Goal: Information Seeking & Learning: Learn about a topic

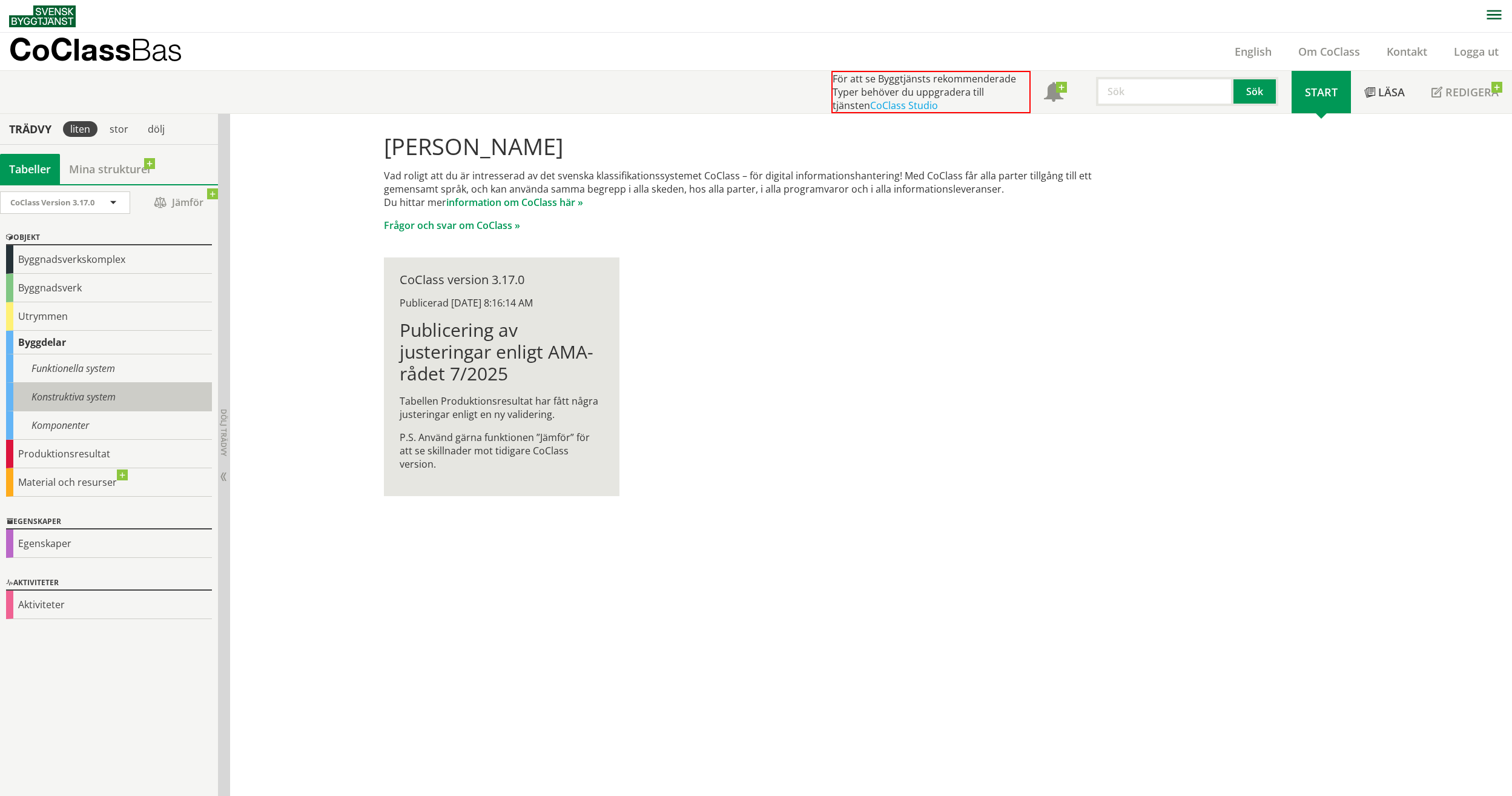
click at [78, 391] on div "Konstruktiva system" at bounding box center [109, 397] width 206 height 29
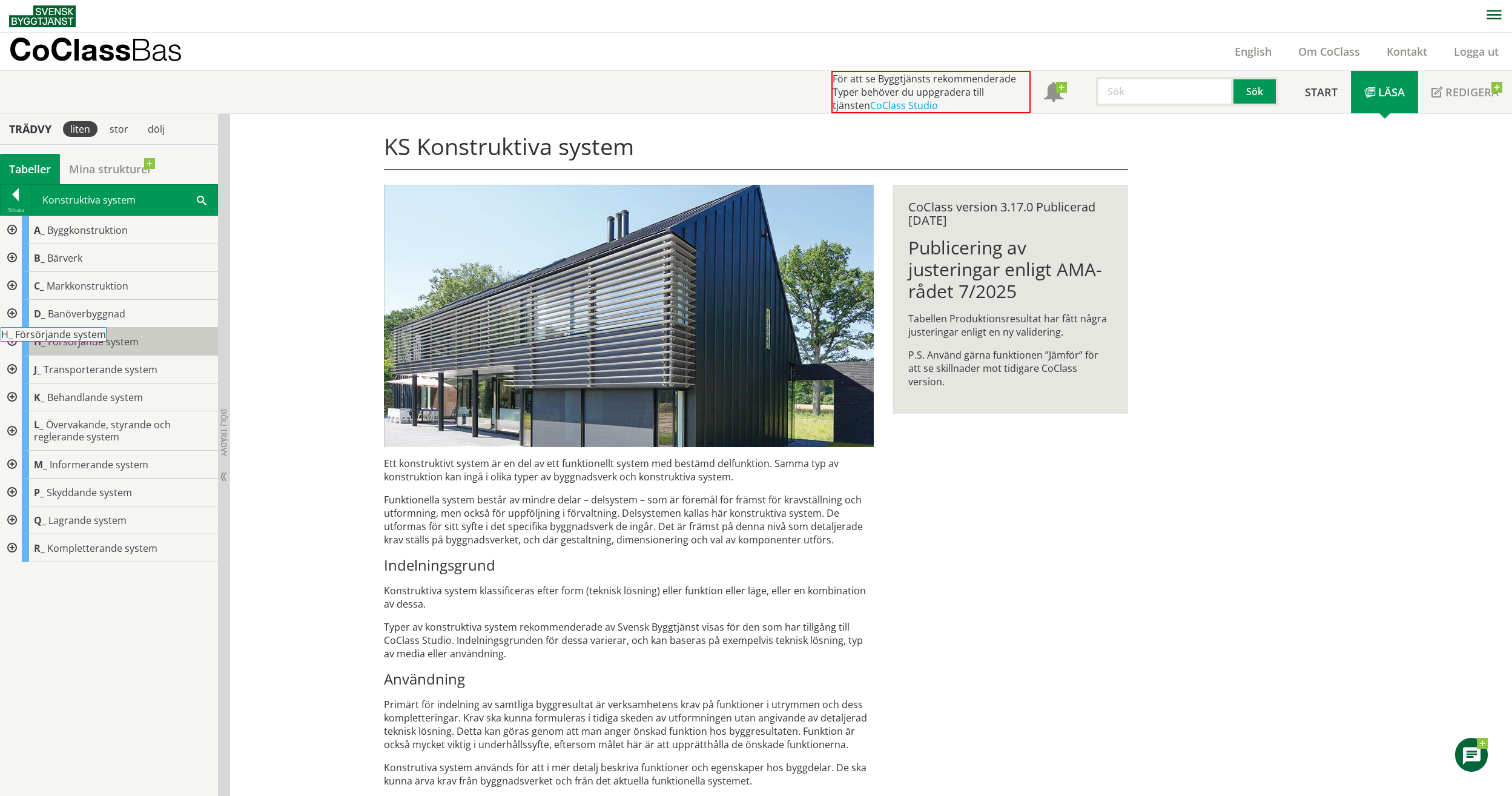
click at [75, 338] on body "AMA AMA Beskrivningsverktyg AMA Funktion BSAB Bygginfo Byggjura Byggkatalogen […" at bounding box center [756, 398] width 1512 height 796
click at [122, 344] on span "Försörjande system" at bounding box center [93, 341] width 91 height 14
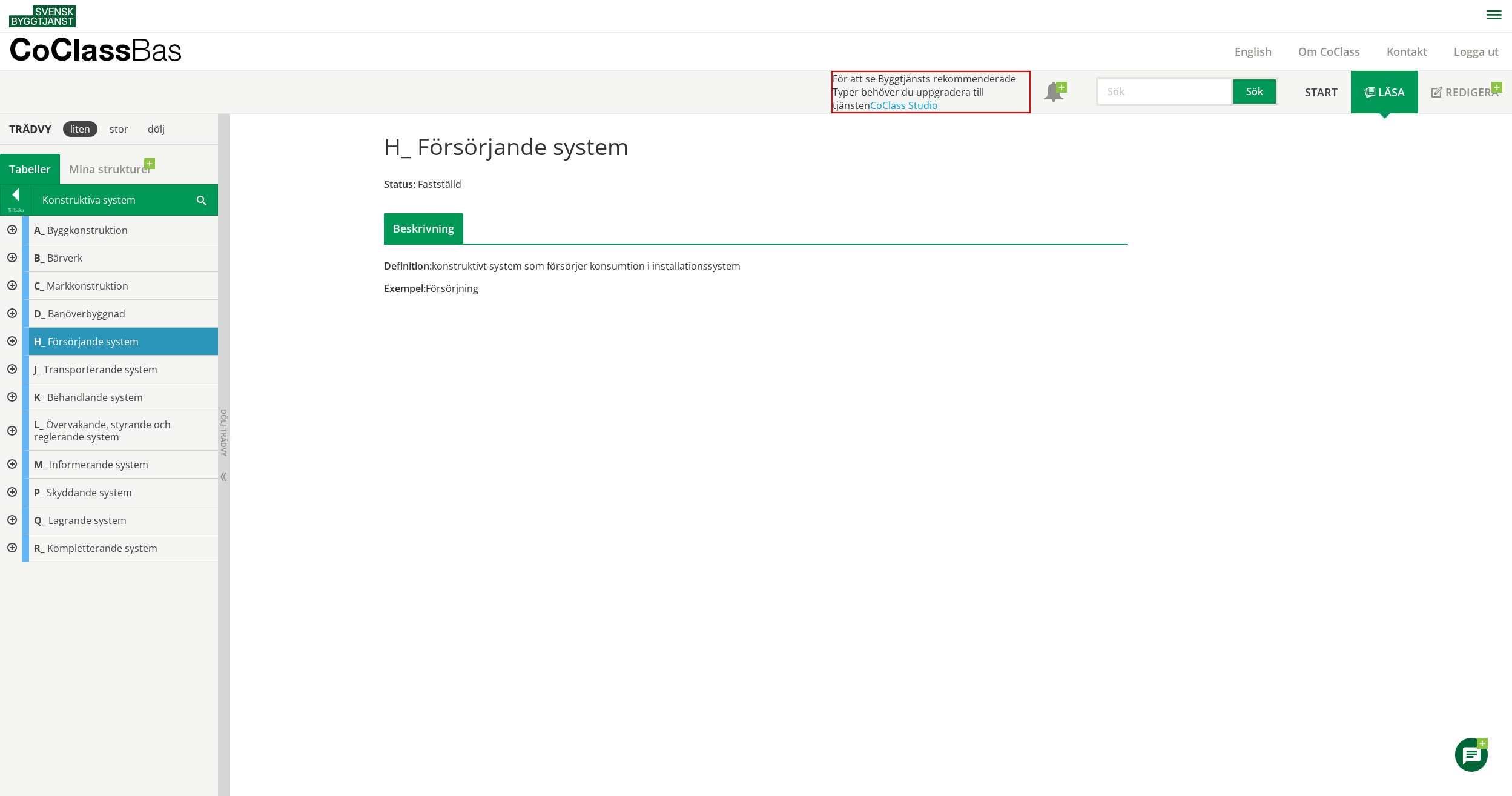
click at [14, 339] on div at bounding box center [11, 341] width 22 height 28
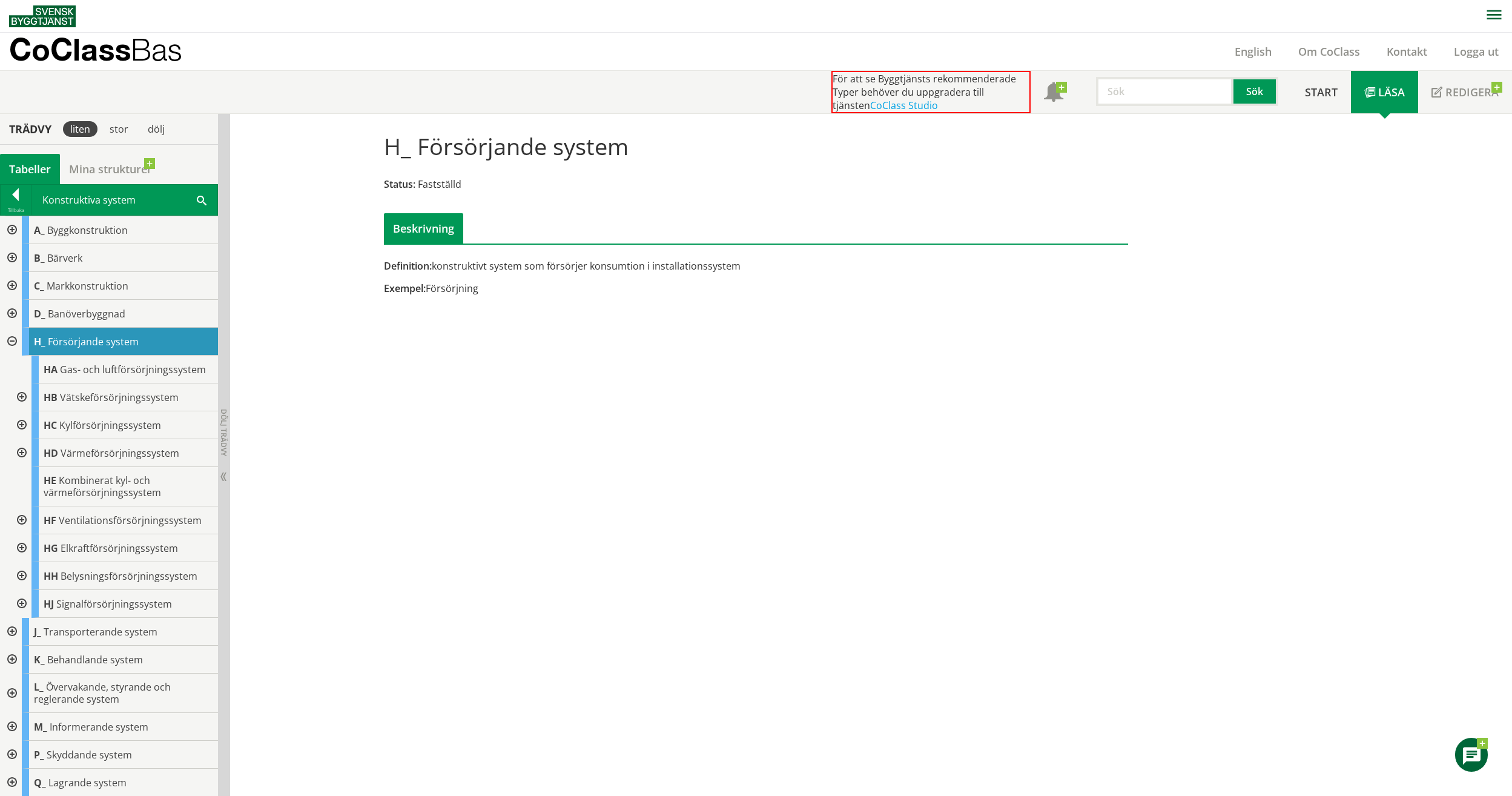
click at [23, 522] on div at bounding box center [20, 520] width 22 height 28
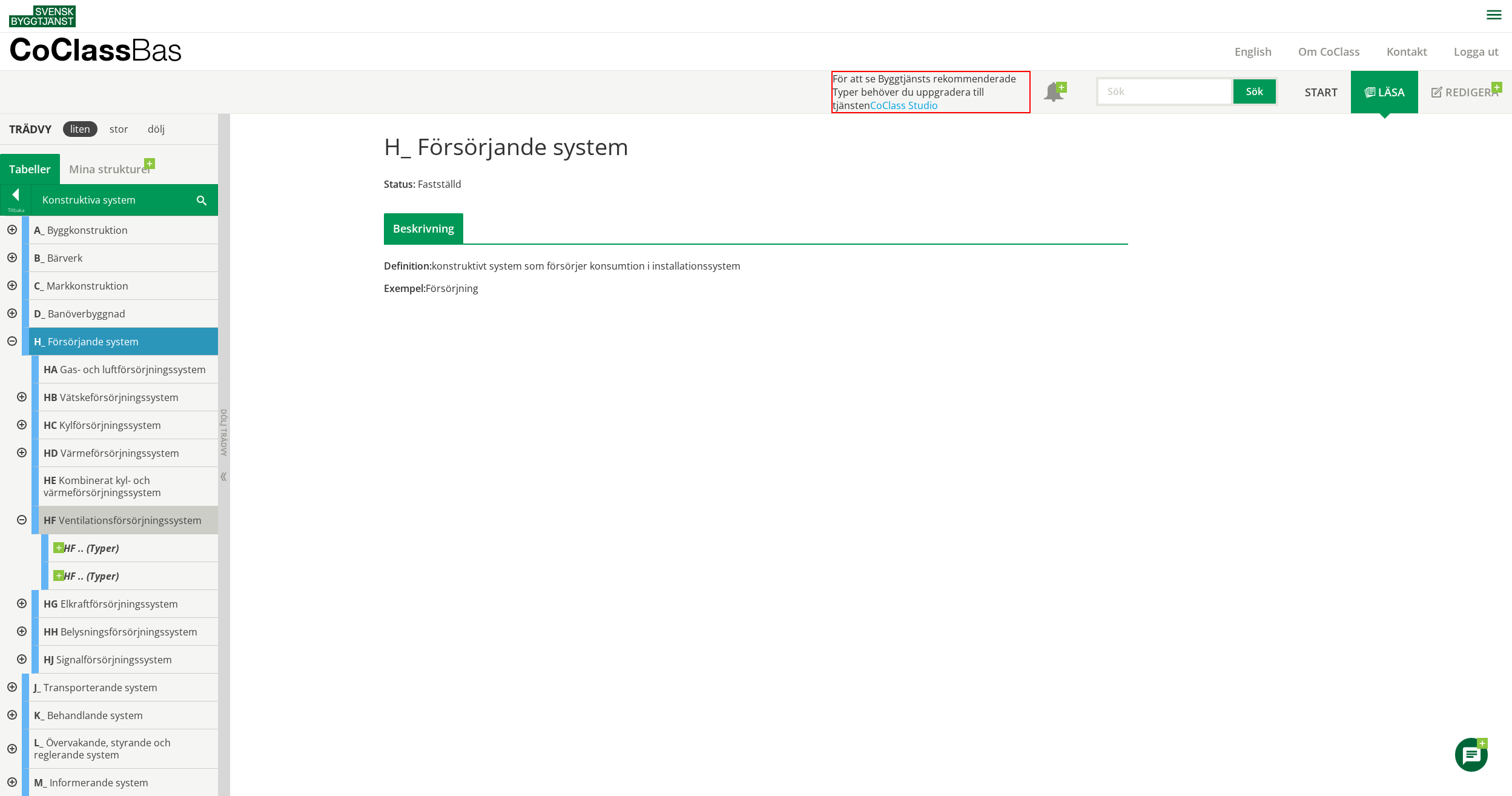
click at [97, 516] on span "Ventilationsförsörjningssystem" at bounding box center [130, 520] width 143 height 14
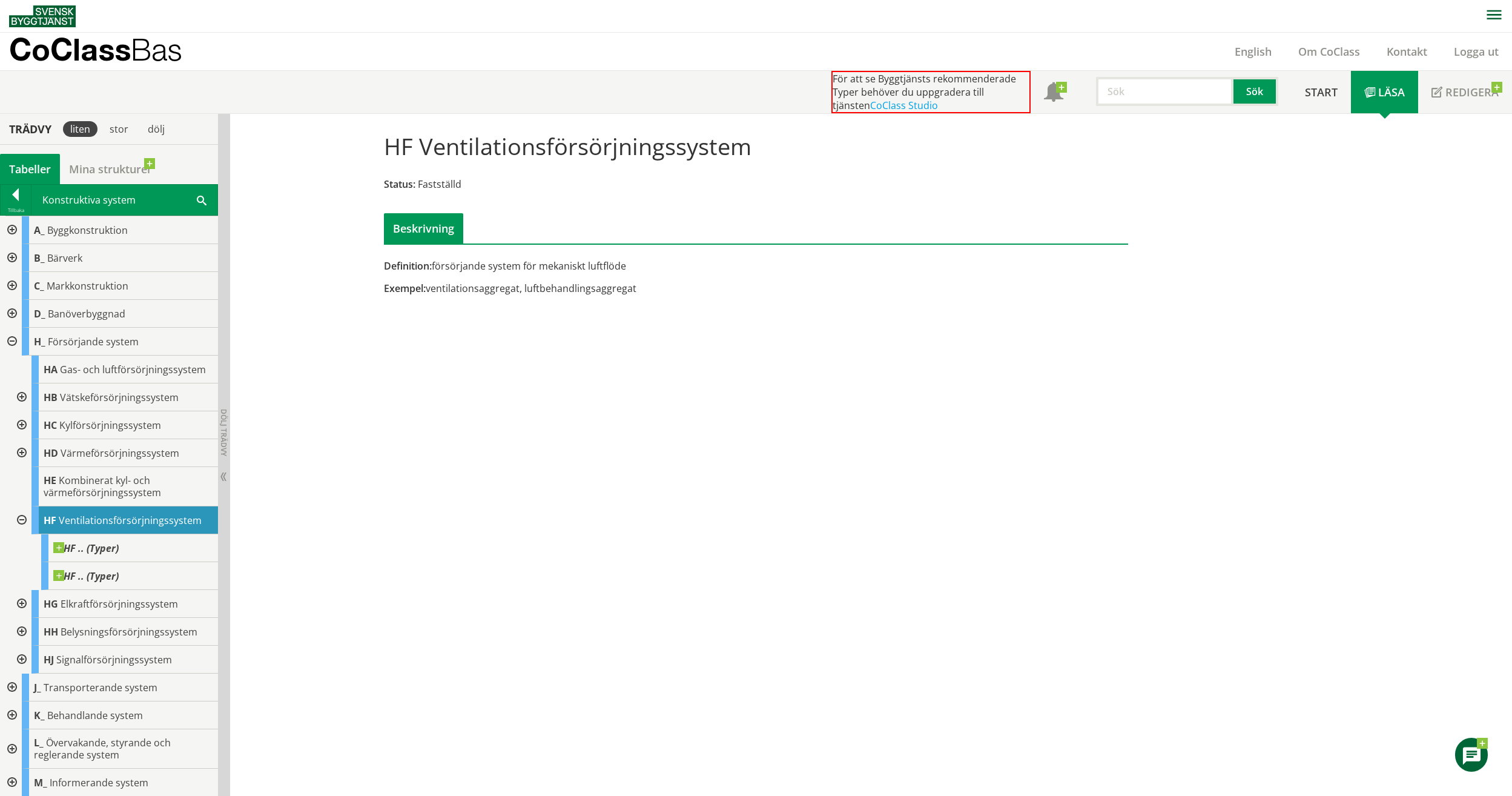
click at [57, 17] on img at bounding box center [42, 16] width 66 height 22
